Goal: Book appointment/travel/reservation

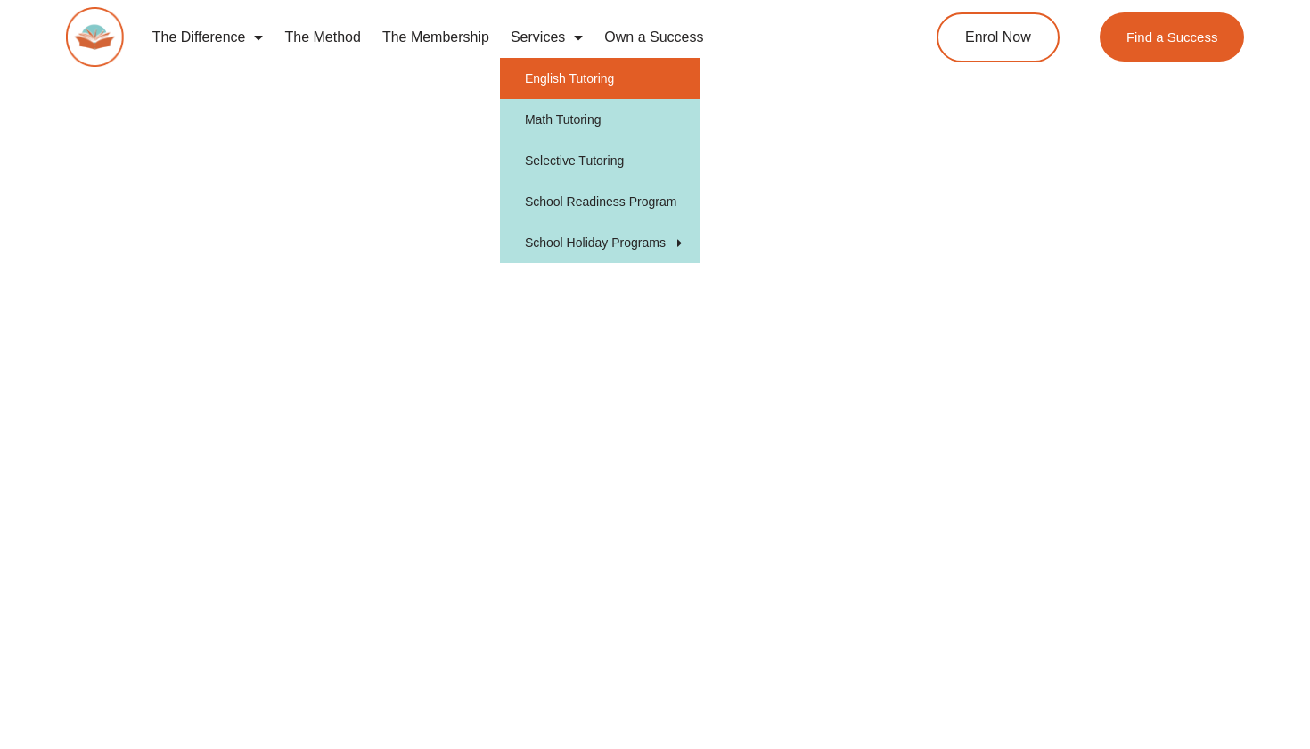
click at [551, 70] on link "English Tutoring" at bounding box center [600, 78] width 200 height 41
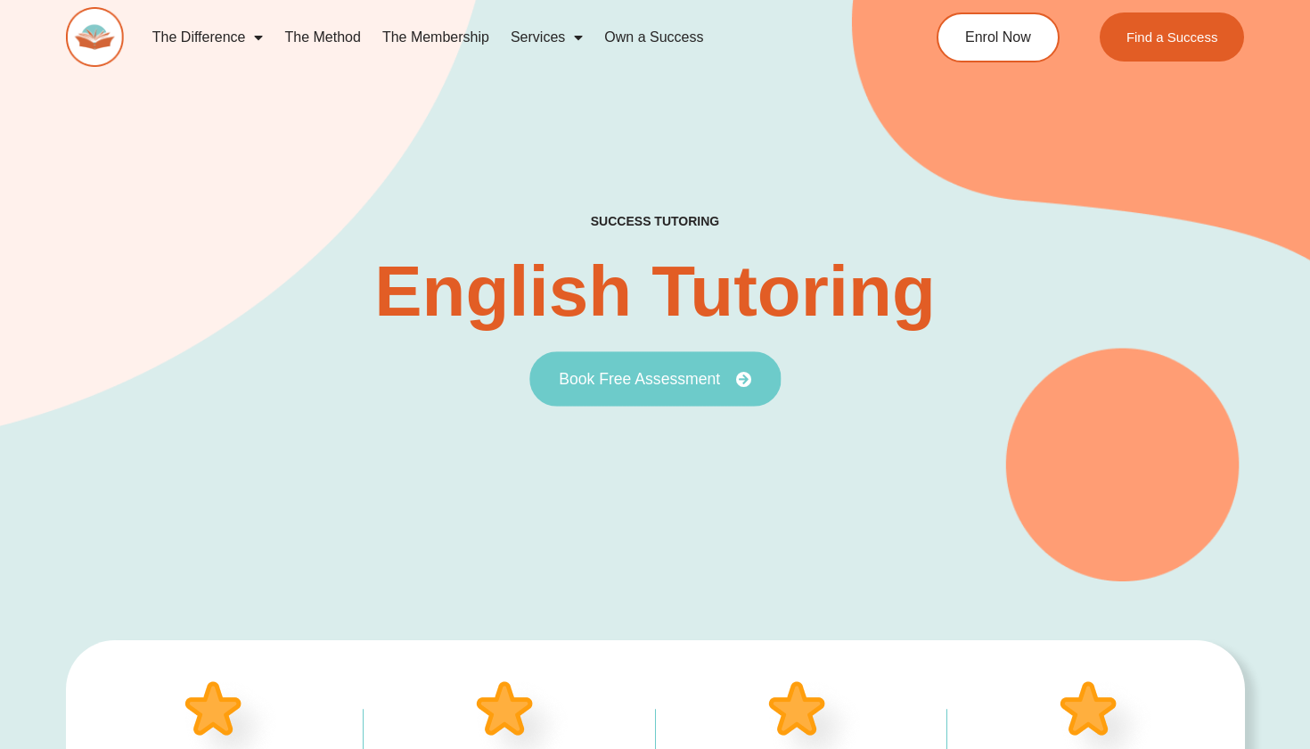
click at [700, 372] on span "Book Free Assessment" at bounding box center [639, 380] width 161 height 16
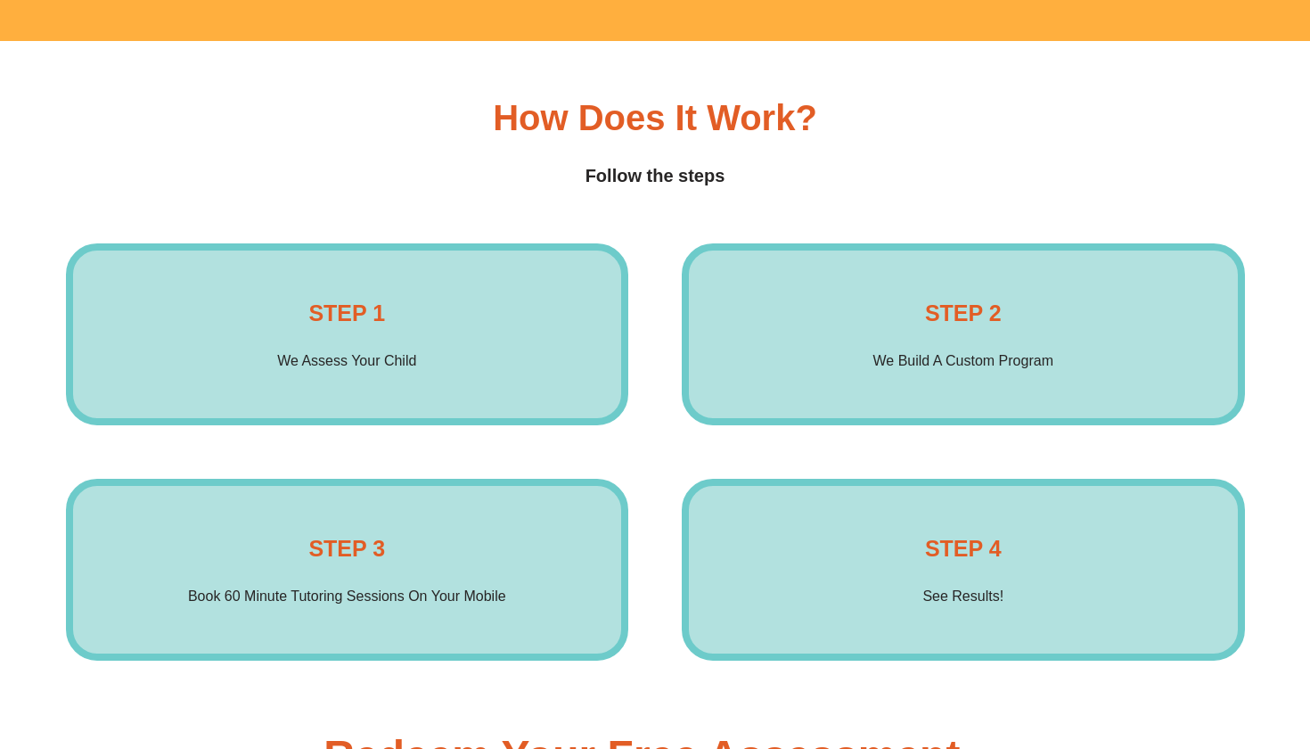
scroll to position [2614, 0]
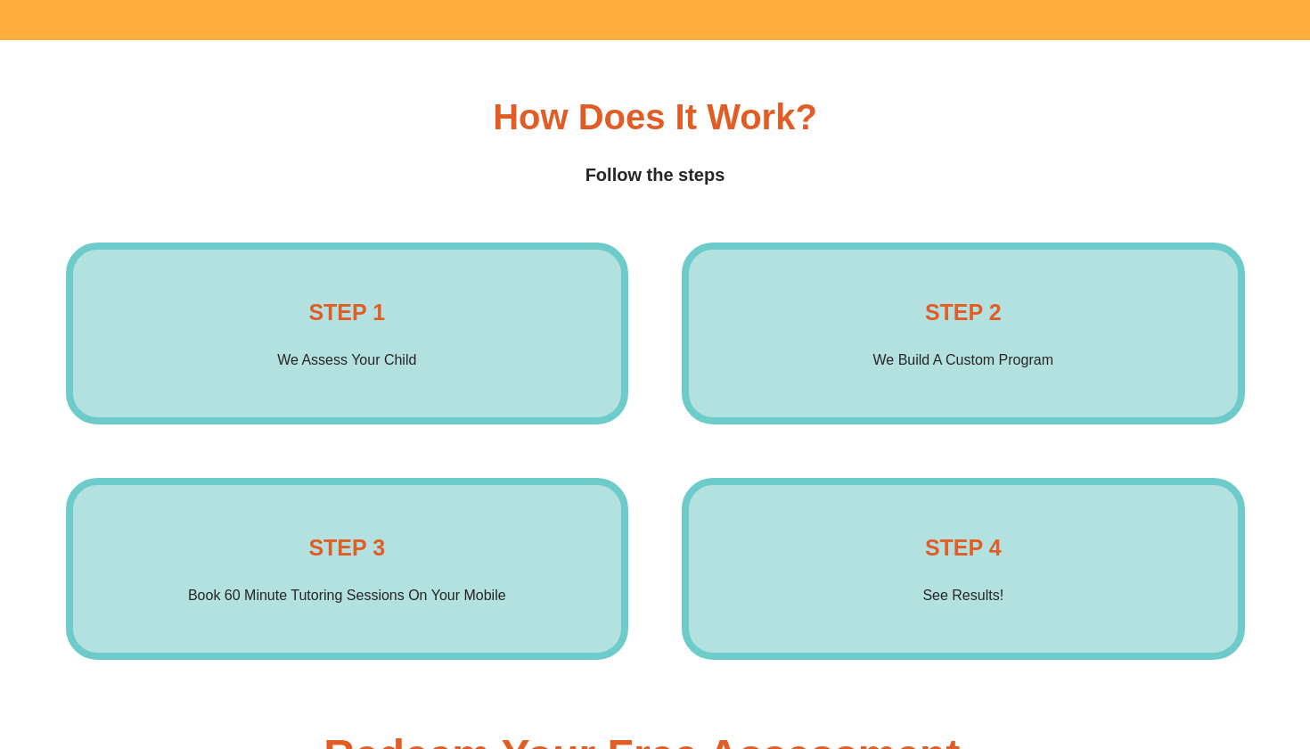
click at [314, 321] on h4 "STEP 1" at bounding box center [346, 312] width 77 height 36
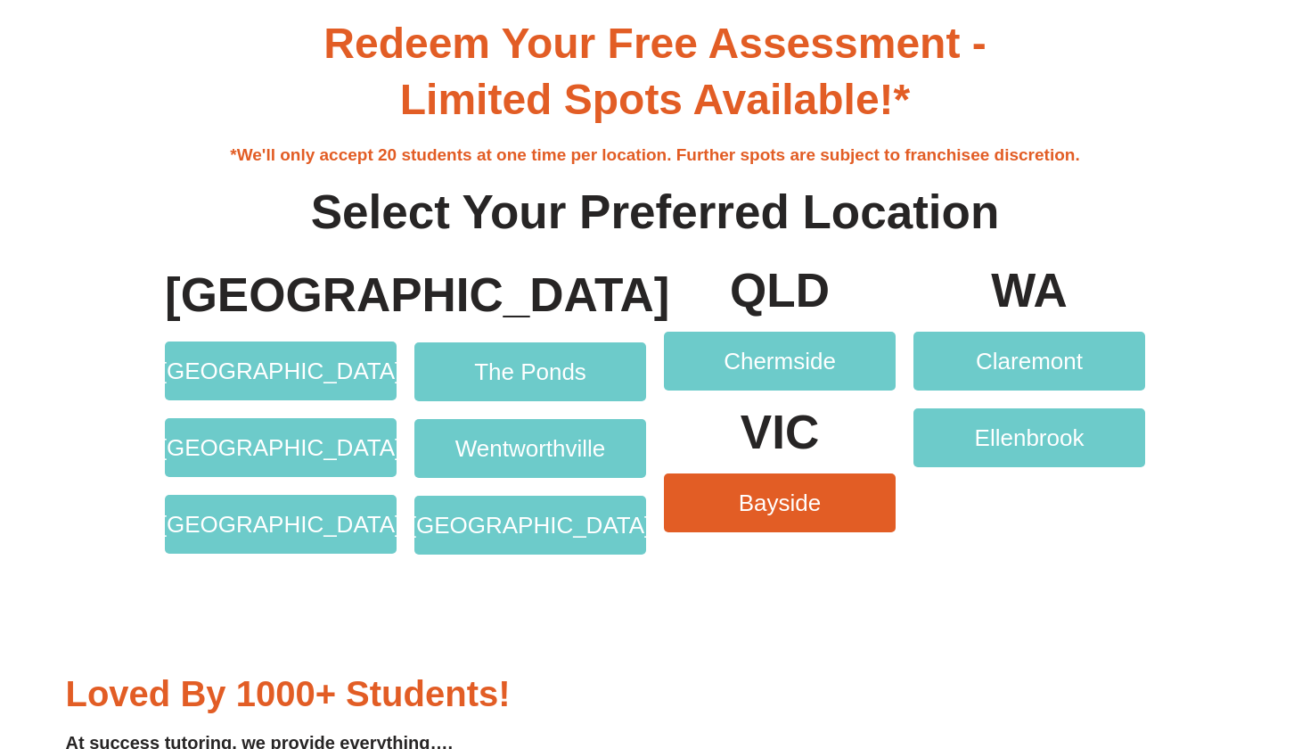
scroll to position [3334, 0]
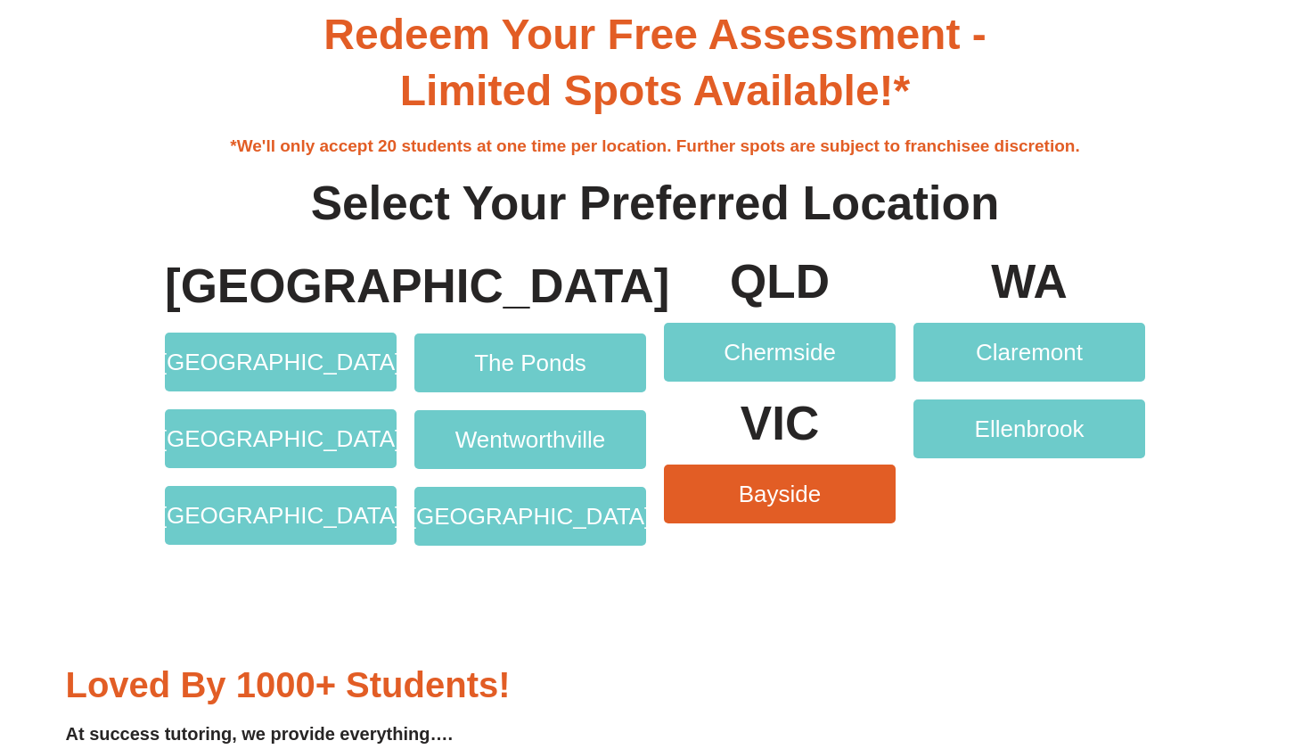
click at [806, 489] on span "Bayside" at bounding box center [780, 493] width 83 height 23
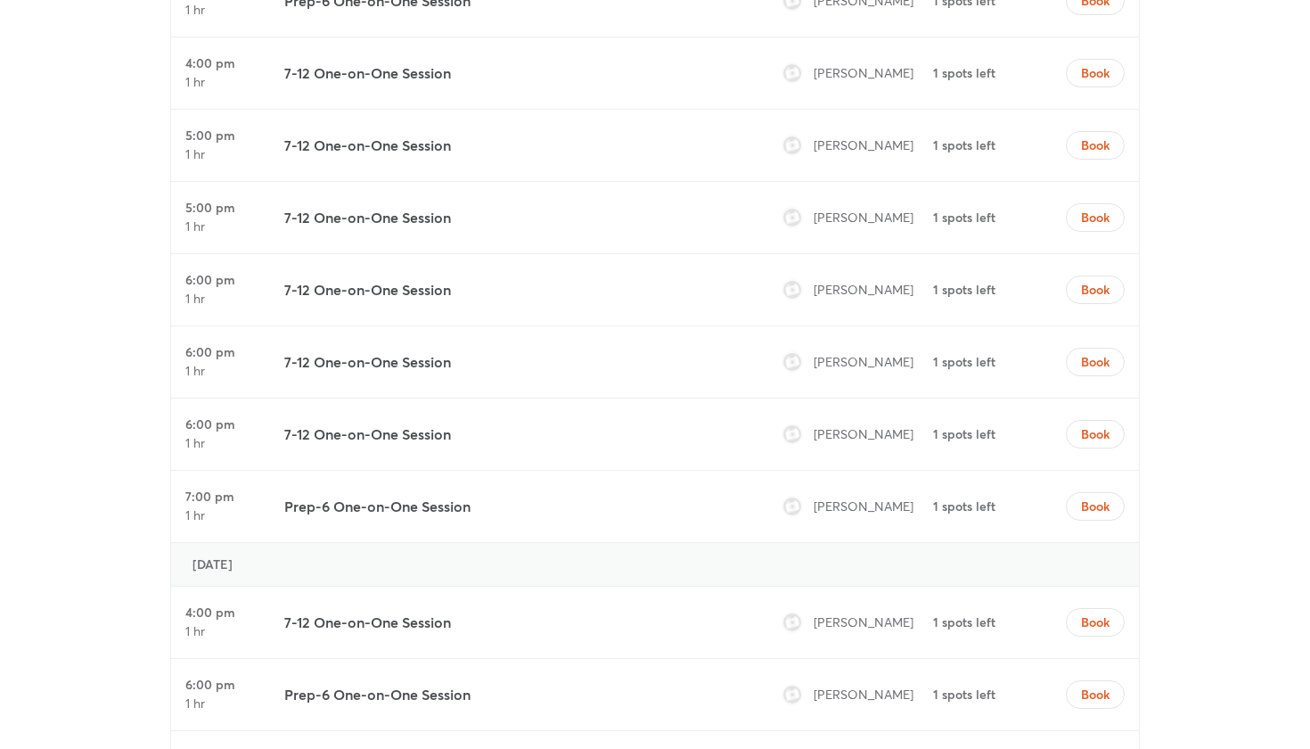
scroll to position [1324, 0]
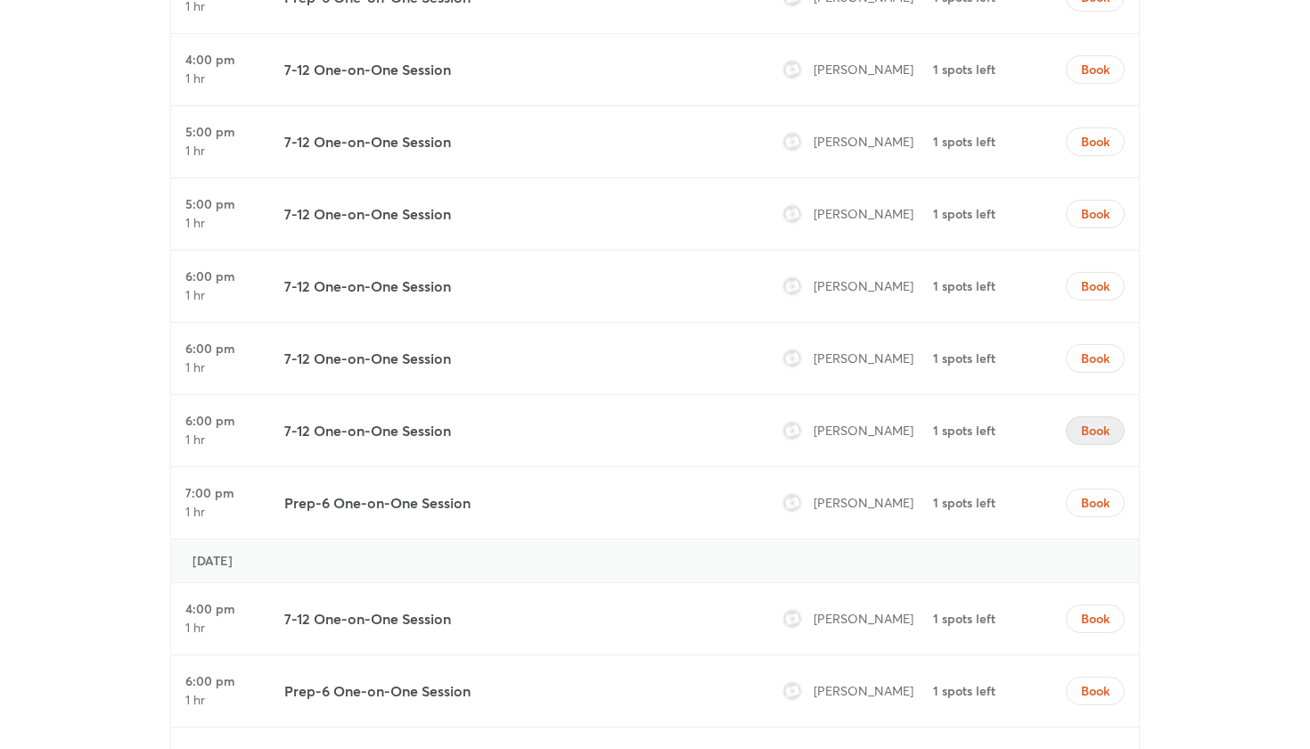
click at [1104, 417] on button "Book" at bounding box center [1095, 430] width 59 height 29
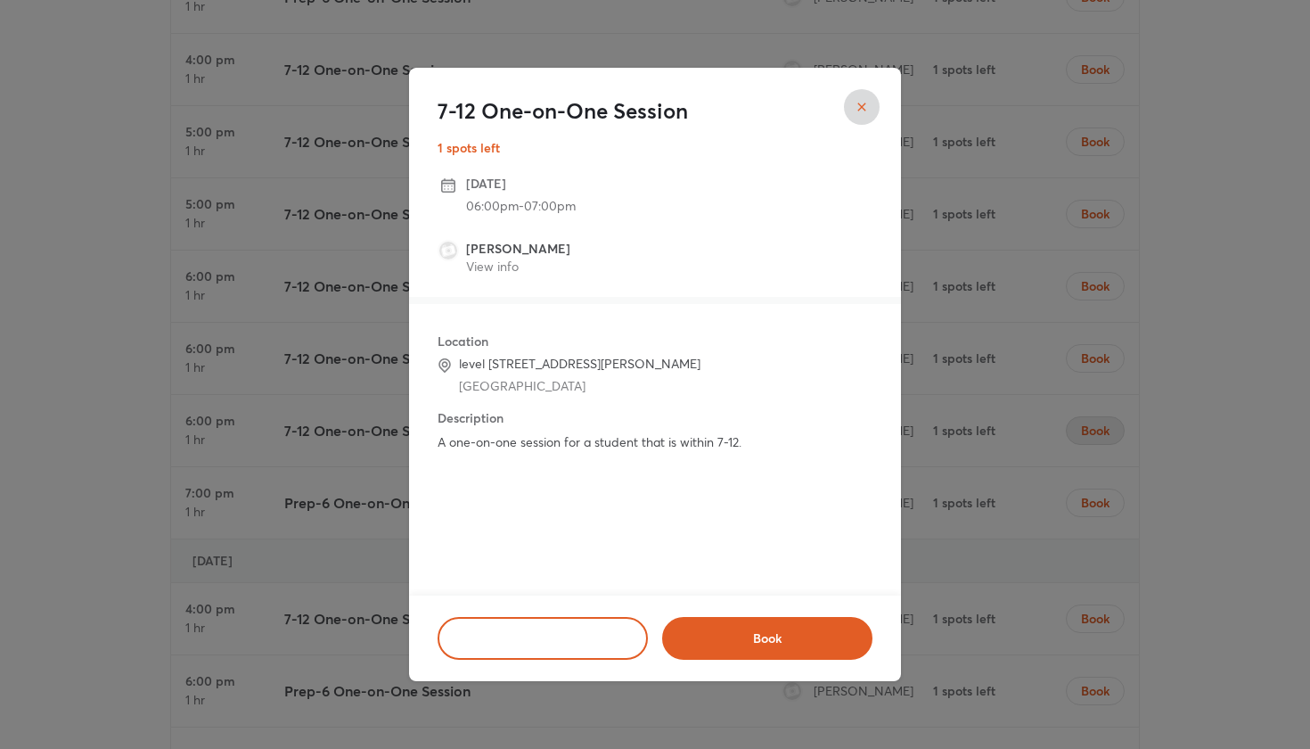
drag, startPoint x: 509, startPoint y: 364, endPoint x: 622, endPoint y: 379, distance: 114.2
click at [622, 379] on div "level [STREET_ADDRESS][PERSON_NAME]" at bounding box center [579, 375] width 241 height 40
drag, startPoint x: 560, startPoint y: 626, endPoint x: 793, endPoint y: 175, distance: 508.1
click at [789, 176] on div "7-12 One-on-One Session 1 spots left [DATE] 06:00pm - 07:00pm [PERSON_NAME] Vie…" at bounding box center [655, 374] width 492 height 613
click at [858, 107] on icon "close" at bounding box center [862, 107] width 14 height 14
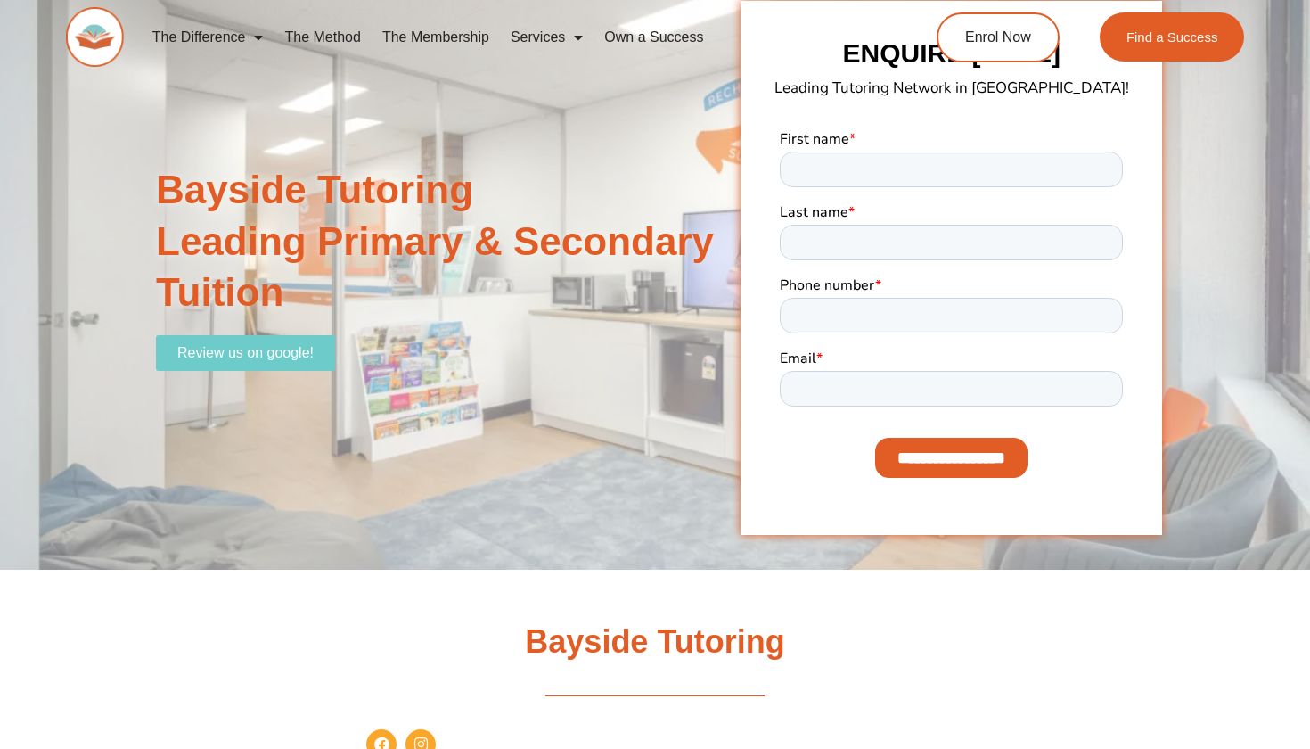
scroll to position [0, 0]
click at [657, 30] on link "Own a Success" at bounding box center [653, 37] width 120 height 41
